Goal: Navigation & Orientation: Find specific page/section

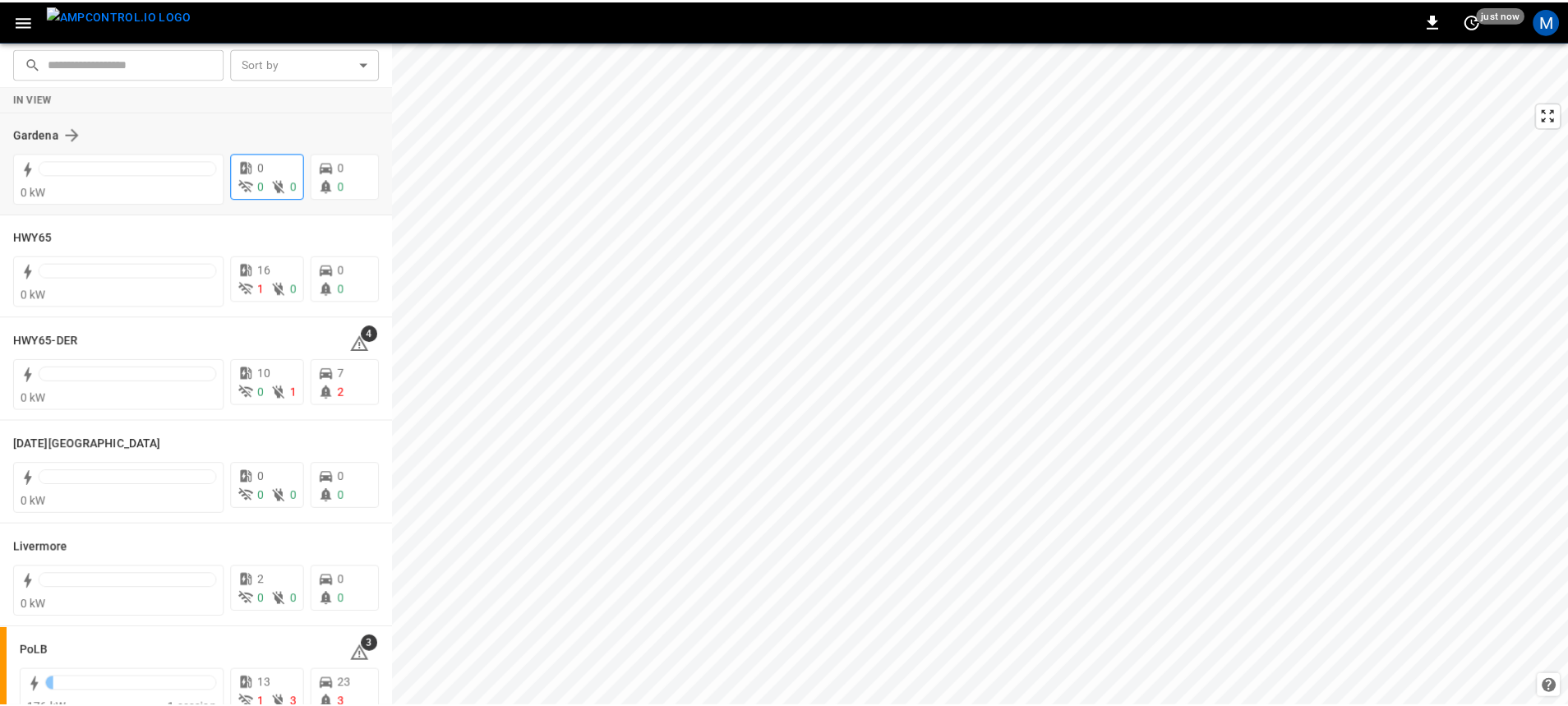
scroll to position [275, 0]
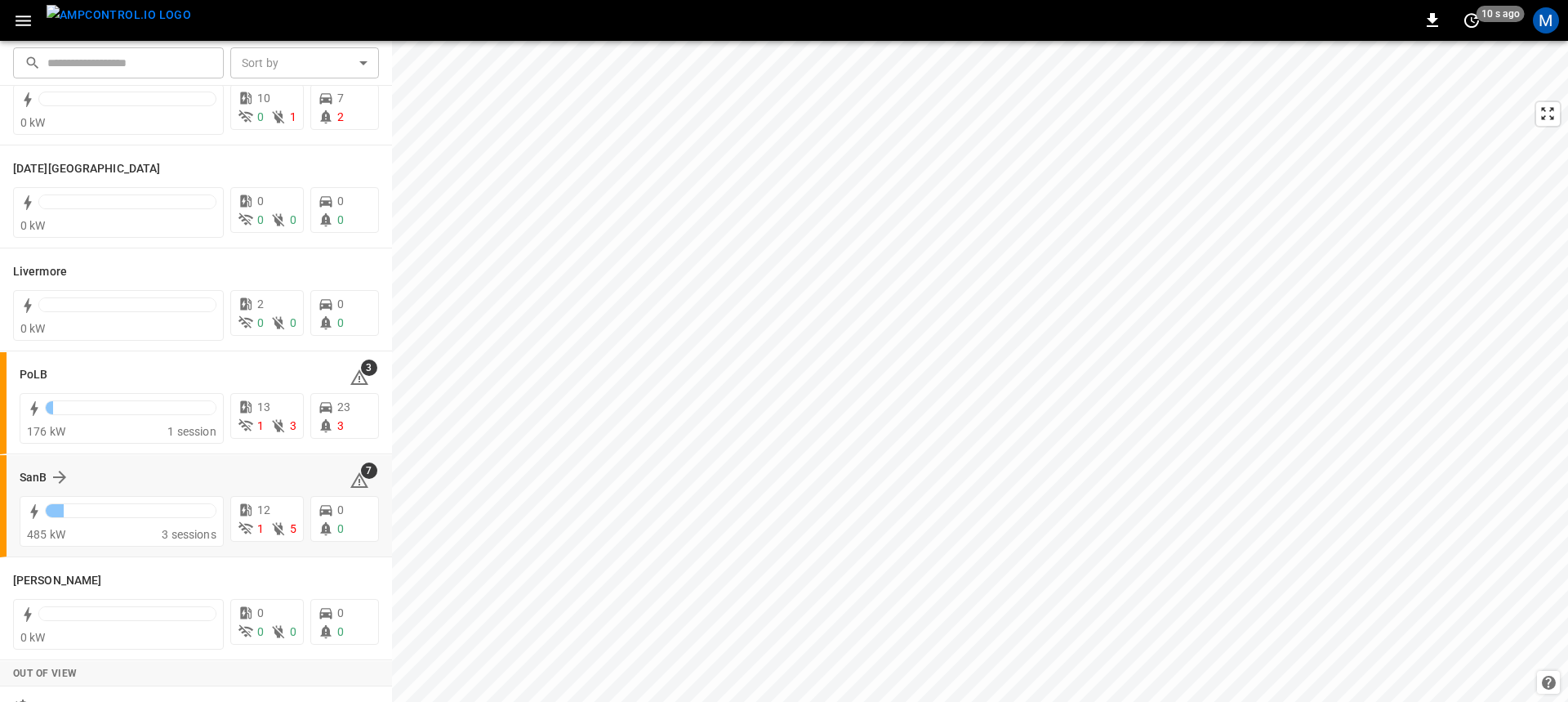
click at [122, 488] on div "SanB 7" at bounding box center [199, 477] width 359 height 31
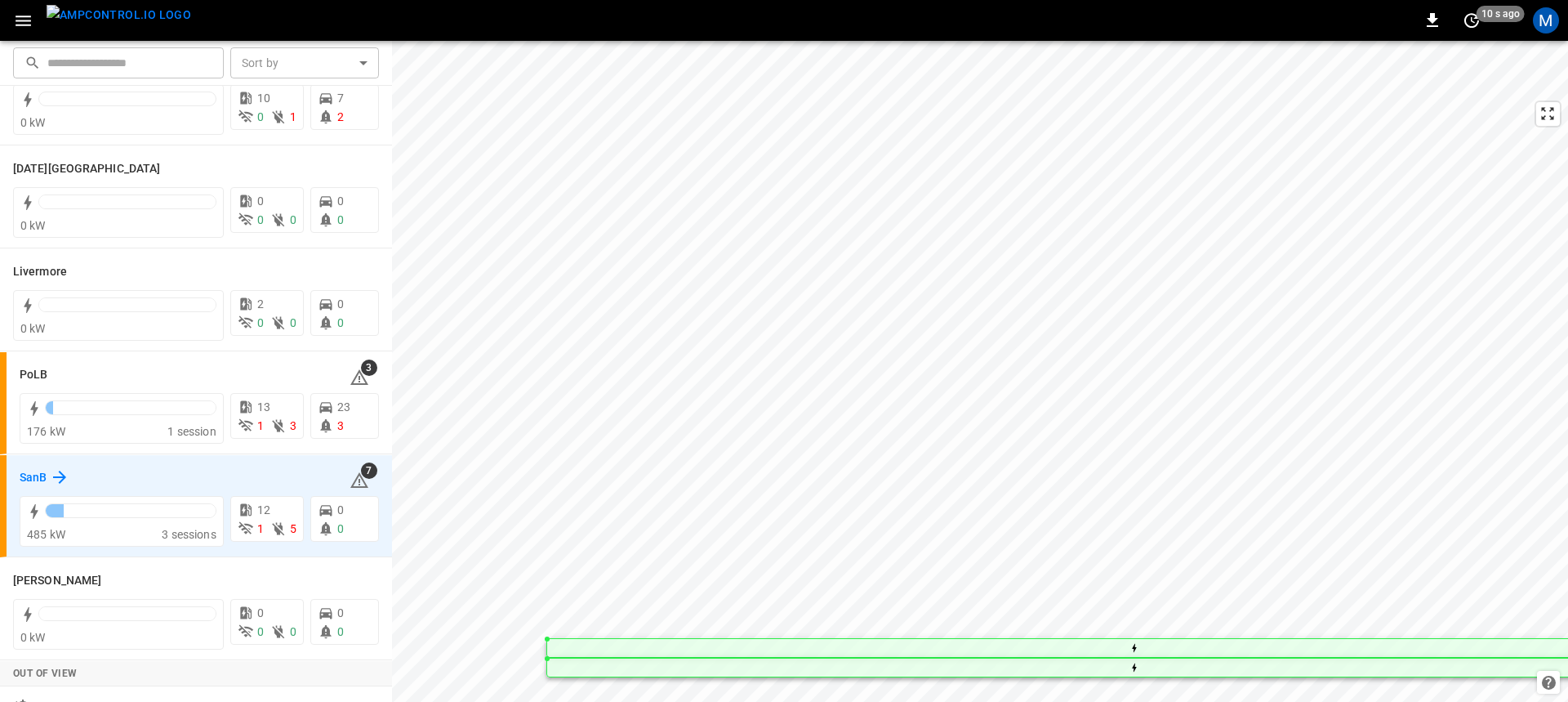
click at [57, 474] on icon at bounding box center [60, 477] width 20 height 20
